Goal: Information Seeking & Learning: Learn about a topic

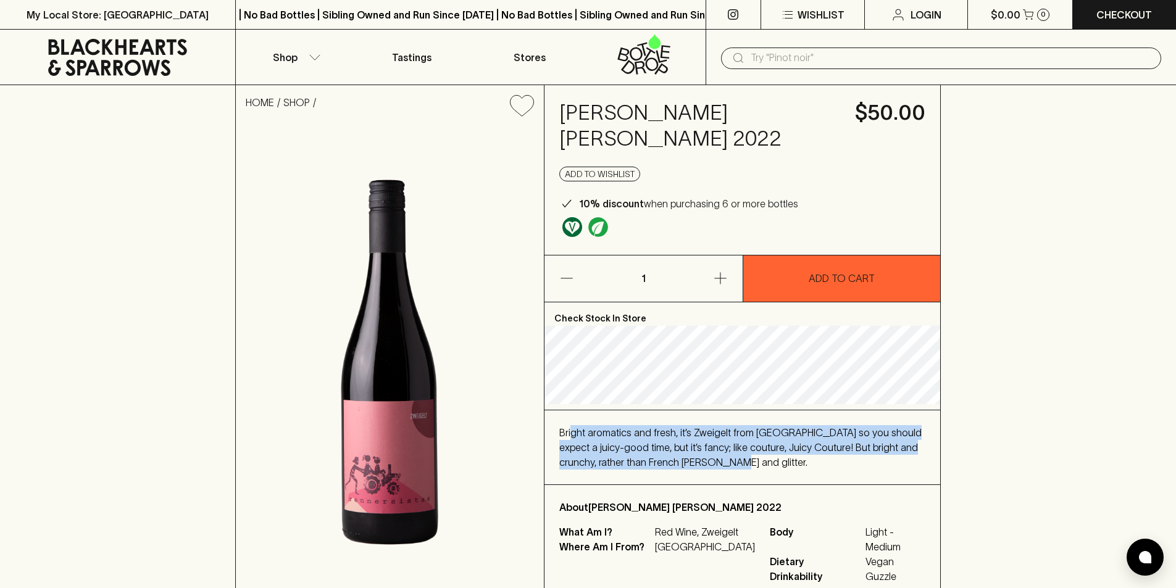
drag, startPoint x: 570, startPoint y: 417, endPoint x: 722, endPoint y: 463, distance: 159.1
click at [722, 463] on div "Bright aromatics and fresh, it’s Zweigelt from [GEOGRAPHIC_DATA] so you should …" at bounding box center [742, 447] width 396 height 74
click at [733, 455] on div "Bright aromatics and fresh, it’s Zweigelt from [GEOGRAPHIC_DATA] so you should …" at bounding box center [742, 447] width 366 height 44
drag, startPoint x: 707, startPoint y: 449, endPoint x: 552, endPoint y: 425, distance: 156.7
click at [550, 425] on div "Bright aromatics and fresh, it’s Zweigelt from [GEOGRAPHIC_DATA] so you should …" at bounding box center [742, 447] width 396 height 74
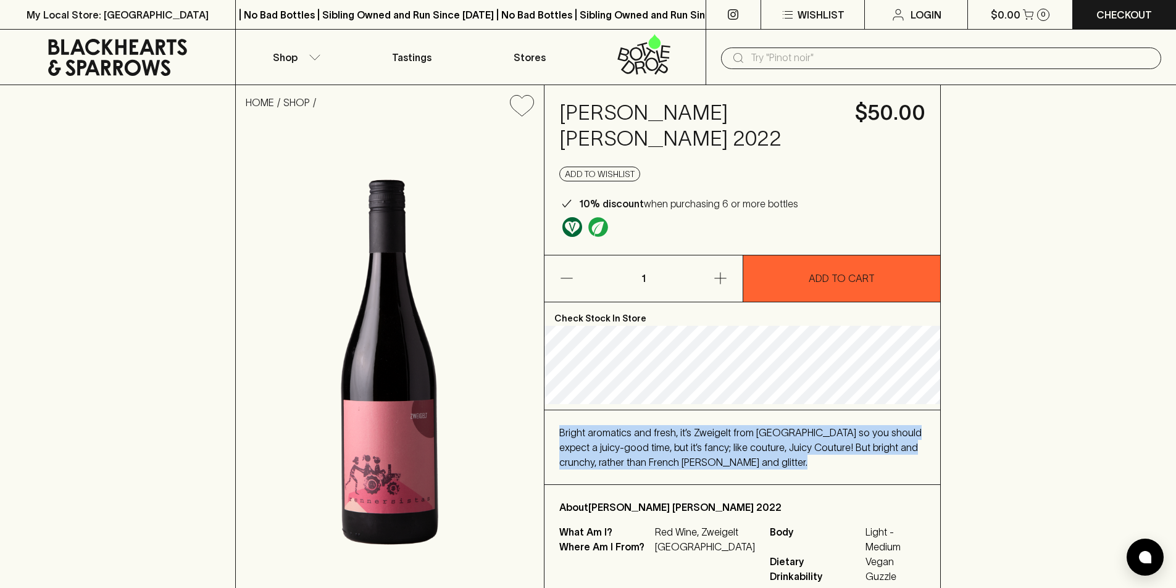
click at [571, 427] on span "Bright aromatics and fresh, it’s Zweigelt from [GEOGRAPHIC_DATA] so you should …" at bounding box center [740, 447] width 362 height 41
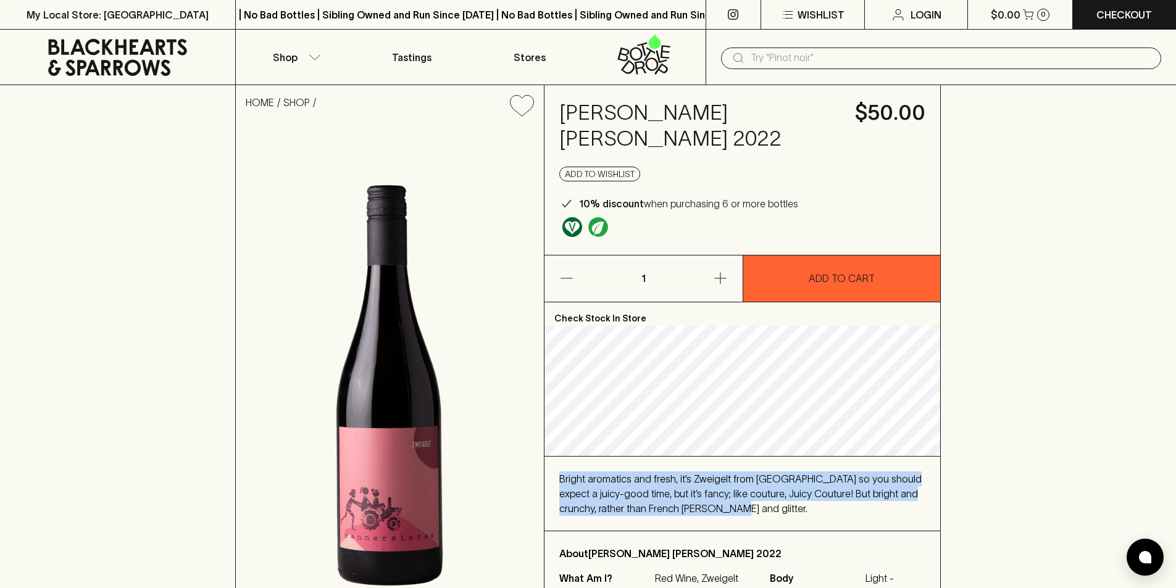
drag, startPoint x: 559, startPoint y: 423, endPoint x: 758, endPoint y: 500, distance: 213.5
click at [758, 500] on div "Bright aromatics and fresh, it’s Zweigelt from [GEOGRAPHIC_DATA] so you should …" at bounding box center [742, 494] width 396 height 74
click at [766, 492] on div "Bright aromatics and fresh, it’s Zweigelt from [GEOGRAPHIC_DATA] so you should …" at bounding box center [742, 494] width 396 height 74
drag, startPoint x: 766, startPoint y: 492, endPoint x: 558, endPoint y: 446, distance: 212.9
click at [558, 457] on div "Bright aromatics and fresh, it’s Zweigelt from [GEOGRAPHIC_DATA] so you should …" at bounding box center [742, 494] width 396 height 74
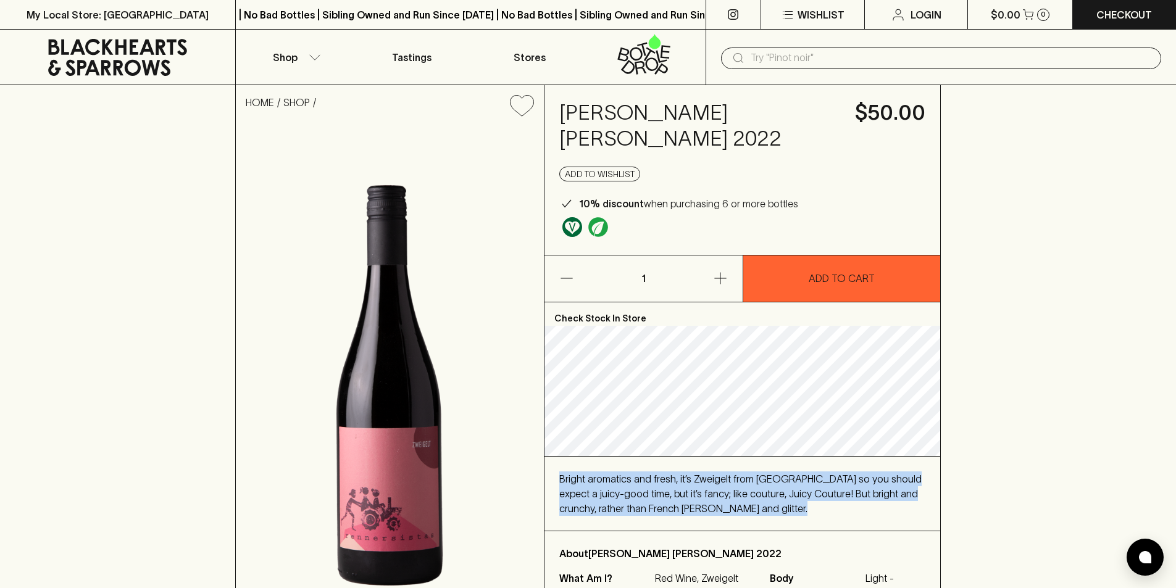
click at [558, 457] on div "Bright aromatics and fresh, it’s Zweigelt from [GEOGRAPHIC_DATA] so you should …" at bounding box center [742, 494] width 396 height 74
drag, startPoint x: 558, startPoint y: 446, endPoint x: 722, endPoint y: 489, distance: 169.6
click at [722, 489] on div "Bright aromatics and fresh, it’s Zweigelt from [GEOGRAPHIC_DATA] so you should …" at bounding box center [742, 494] width 396 height 74
click at [722, 489] on div "Bright aromatics and fresh, it’s Zweigelt from [GEOGRAPHIC_DATA] so you should …" at bounding box center [742, 493] width 366 height 44
drag, startPoint x: 722, startPoint y: 489, endPoint x: 570, endPoint y: 451, distance: 156.4
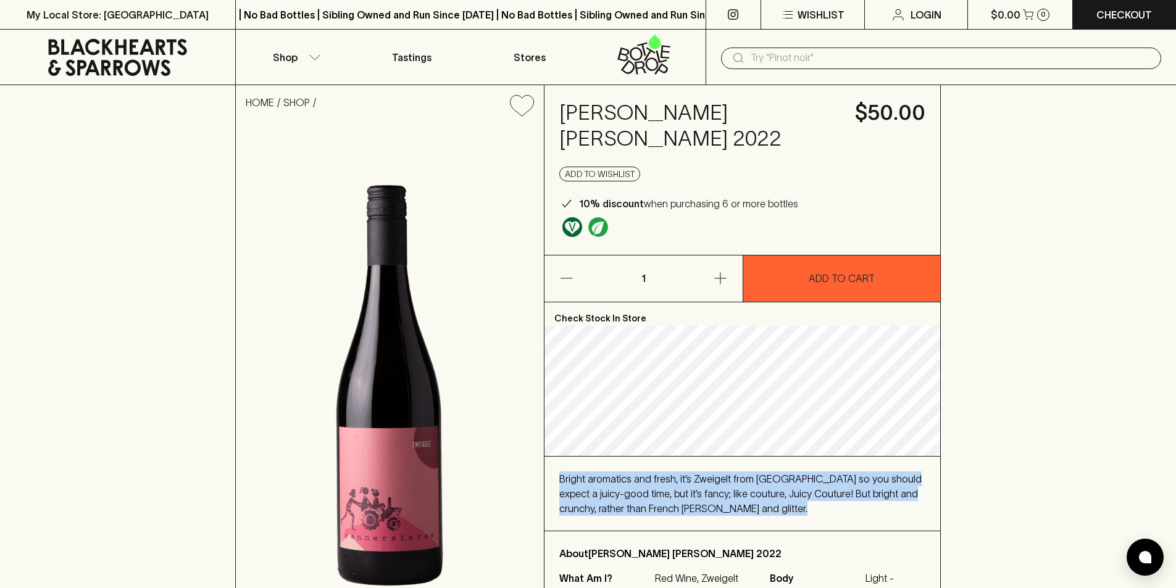
click at [570, 471] on div "Bright aromatics and fresh, it’s Zweigelt from [GEOGRAPHIC_DATA] so you should …" at bounding box center [742, 493] width 366 height 44
click at [570, 473] on span "Bright aromatics and fresh, it’s Zweigelt from [GEOGRAPHIC_DATA] so you should …" at bounding box center [740, 493] width 362 height 41
